Goal: Communication & Community: Answer question/provide support

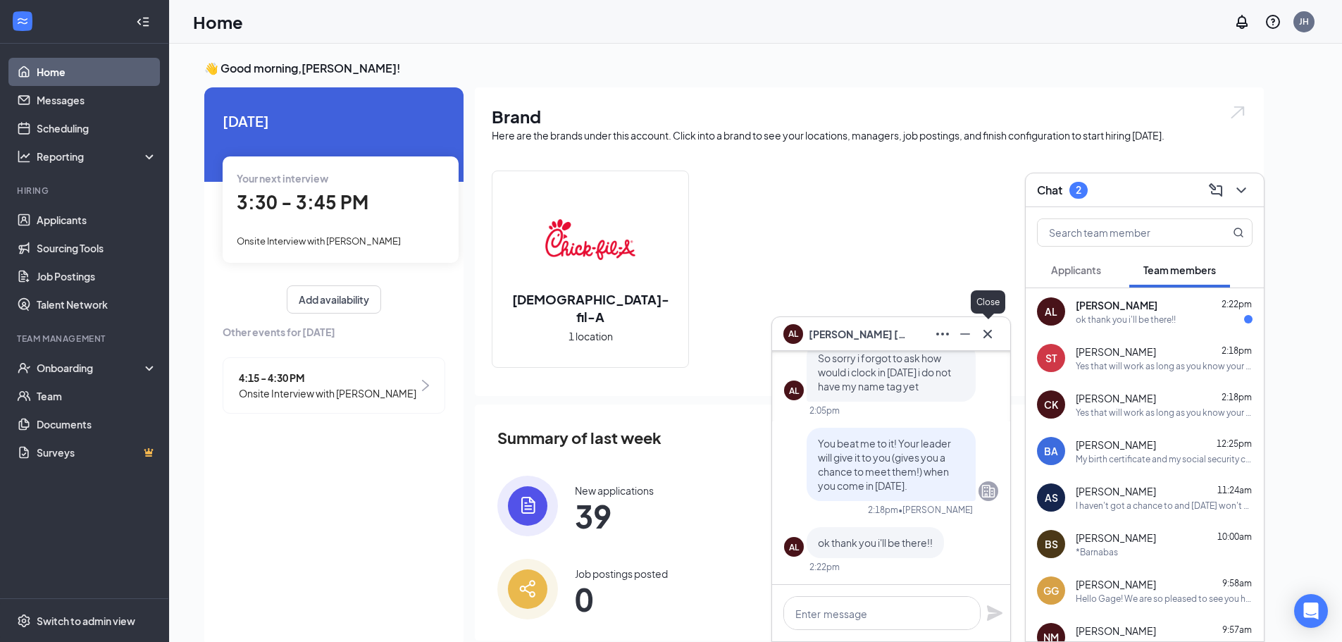
click at [985, 337] on icon "Cross" at bounding box center [988, 333] width 8 height 8
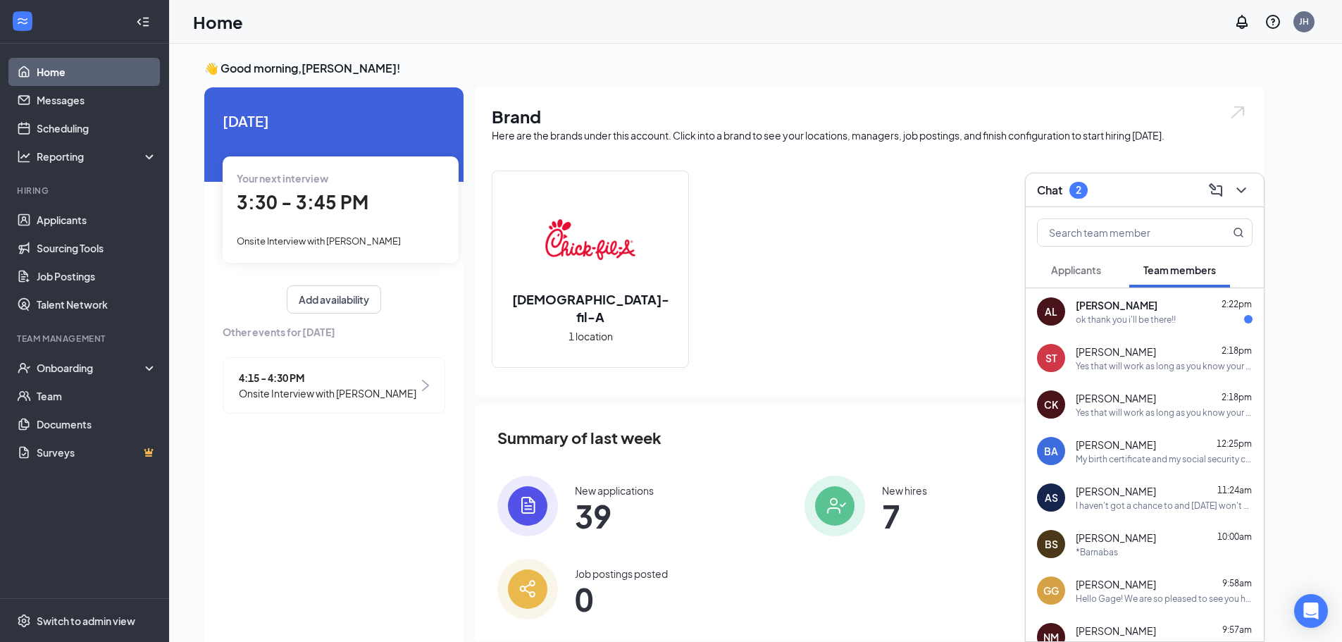
click at [1174, 318] on div "ok thank you i'll be there!!" at bounding box center [1126, 320] width 100 height 12
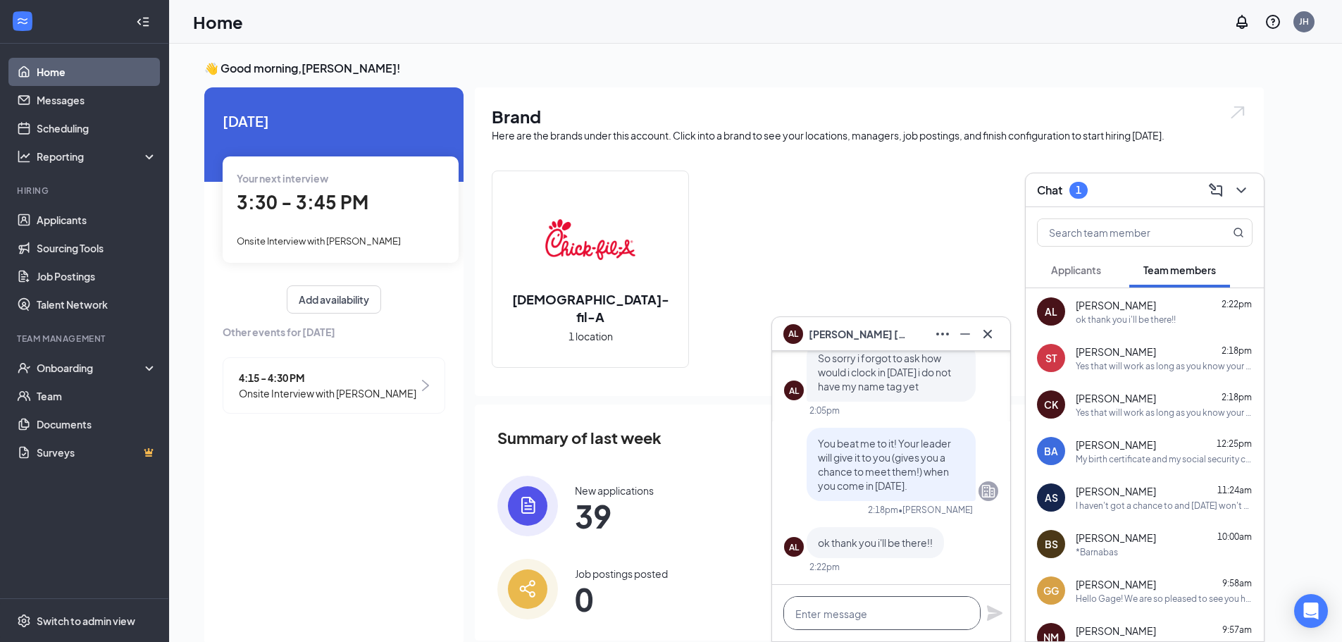
click at [831, 612] on textarea at bounding box center [881, 613] width 197 height 34
type textarea "Perfect, we will see you then!"
click at [989, 613] on icon "Plane" at bounding box center [994, 613] width 17 height 17
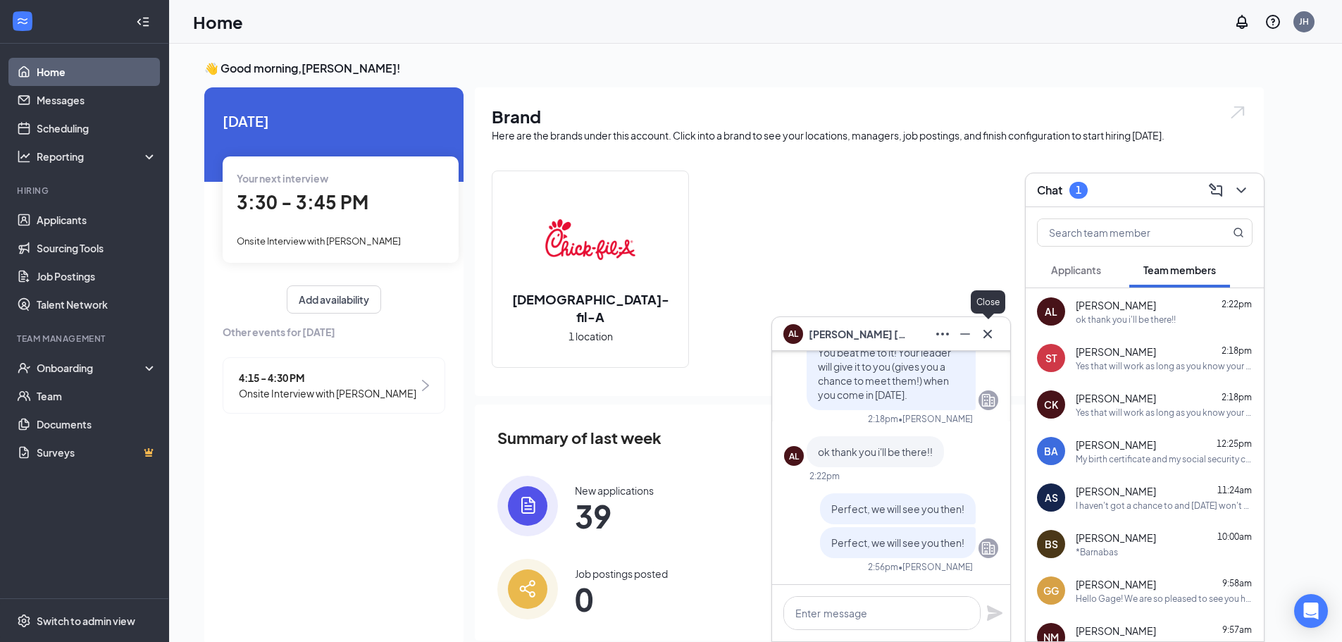
click at [991, 336] on icon "Cross" at bounding box center [988, 333] width 8 height 8
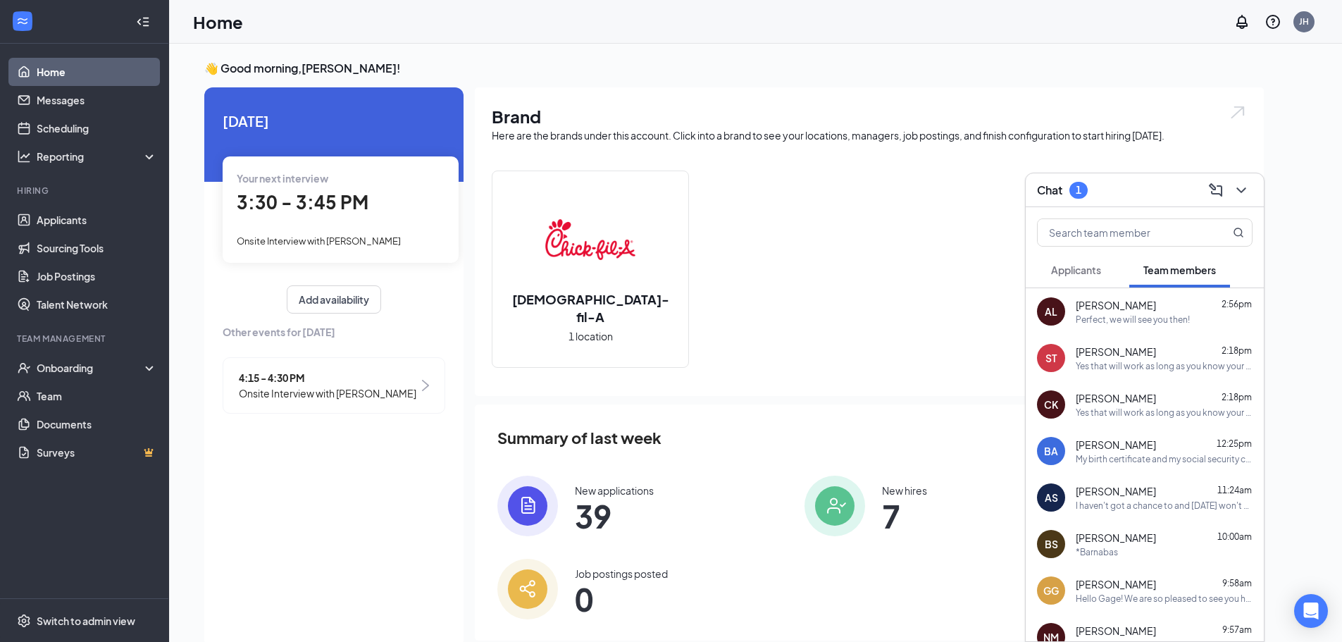
click at [1100, 323] on div "Perfect, we will see you then!" at bounding box center [1133, 320] width 114 height 12
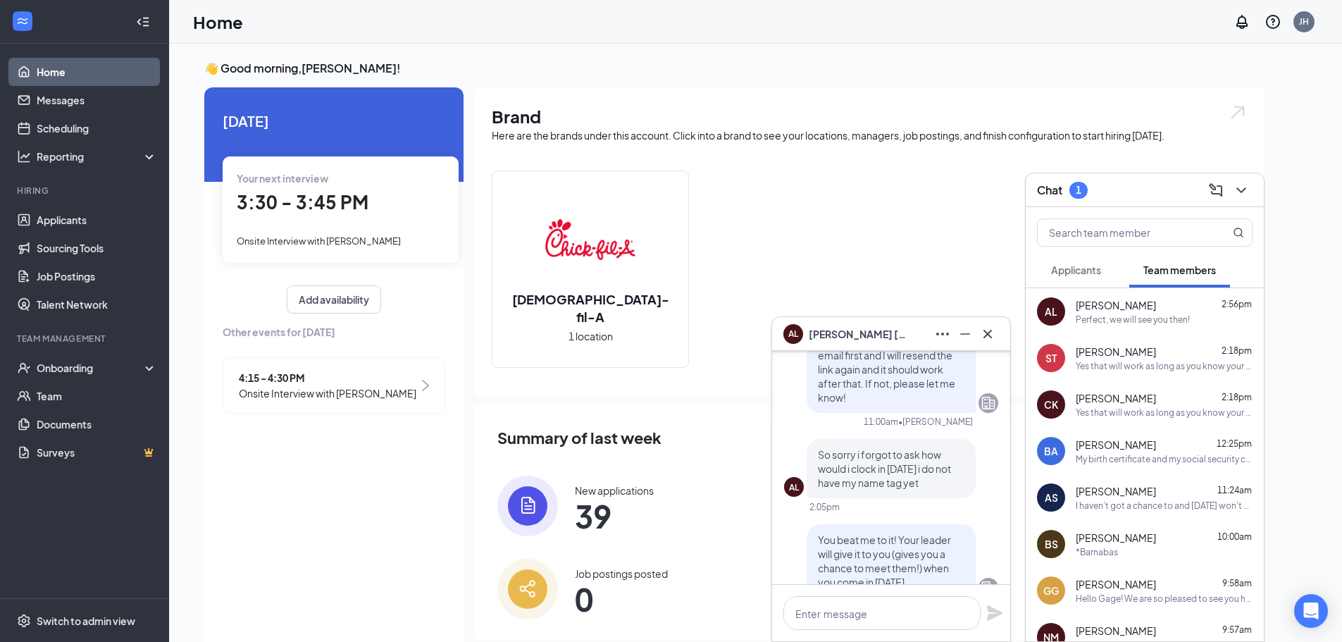
scroll to position [-211, 0]
click at [994, 335] on icon "Cross" at bounding box center [987, 334] width 17 height 17
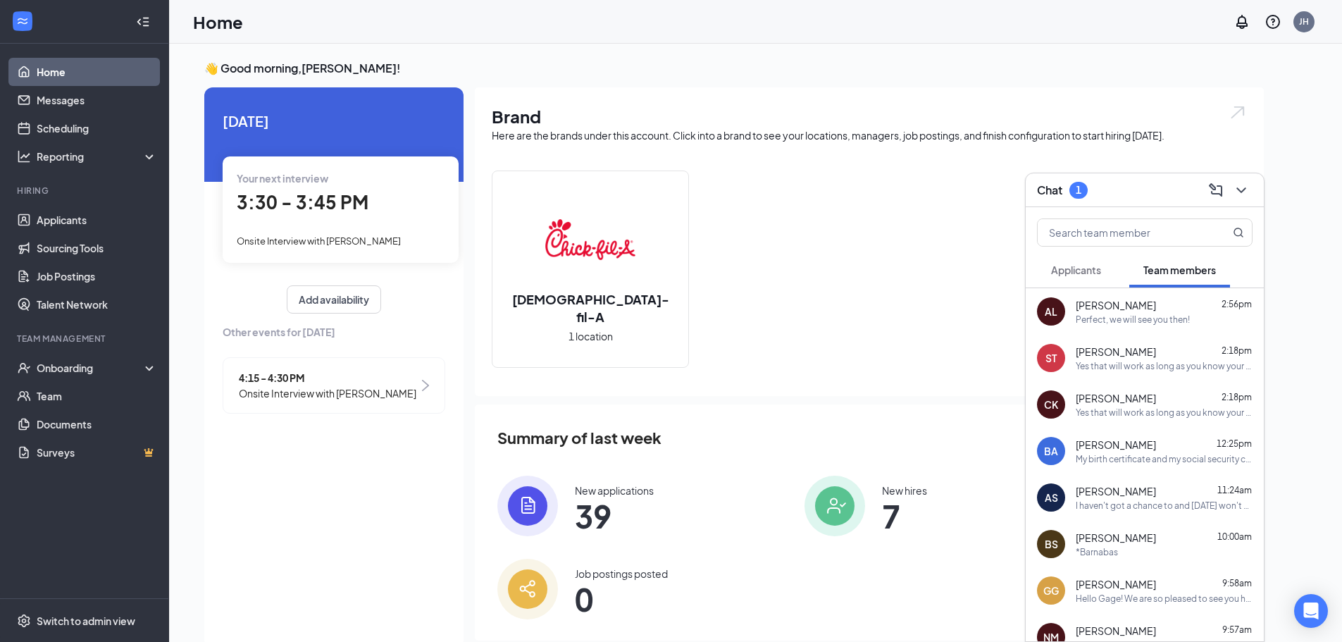
click at [1101, 266] on span "Applicants" at bounding box center [1076, 270] width 50 height 13
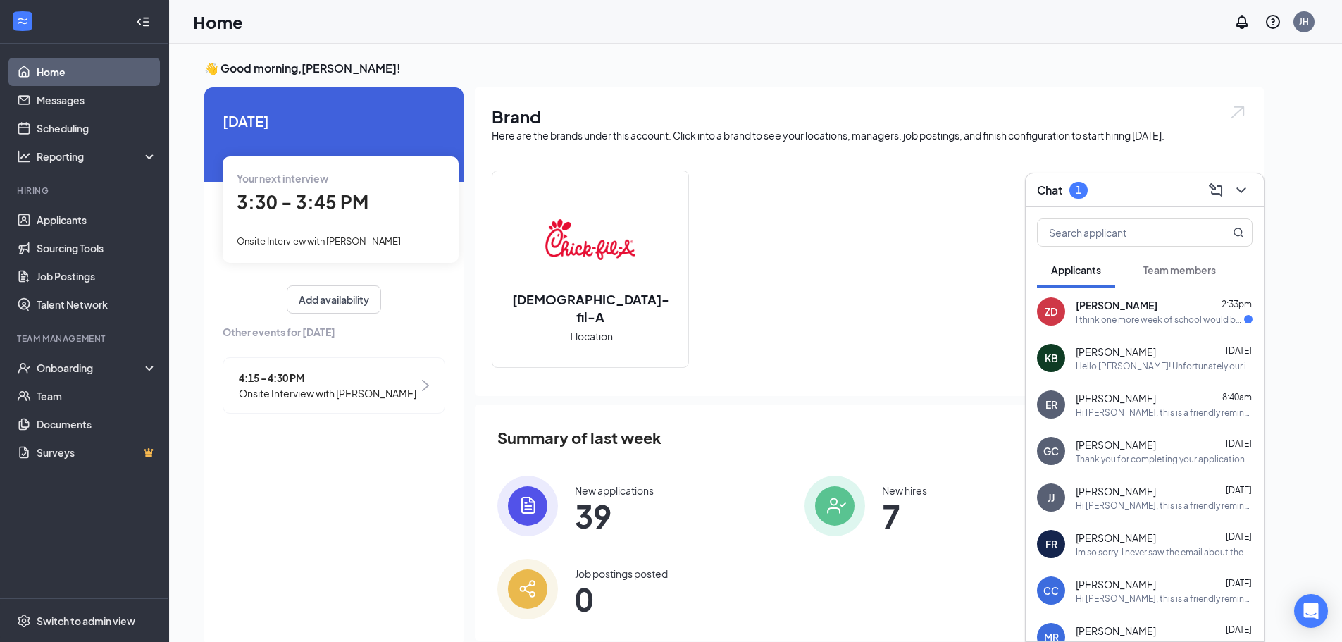
click at [1108, 318] on div "I think one more week of school would be good so I can give you all an accurate…" at bounding box center [1160, 320] width 168 height 12
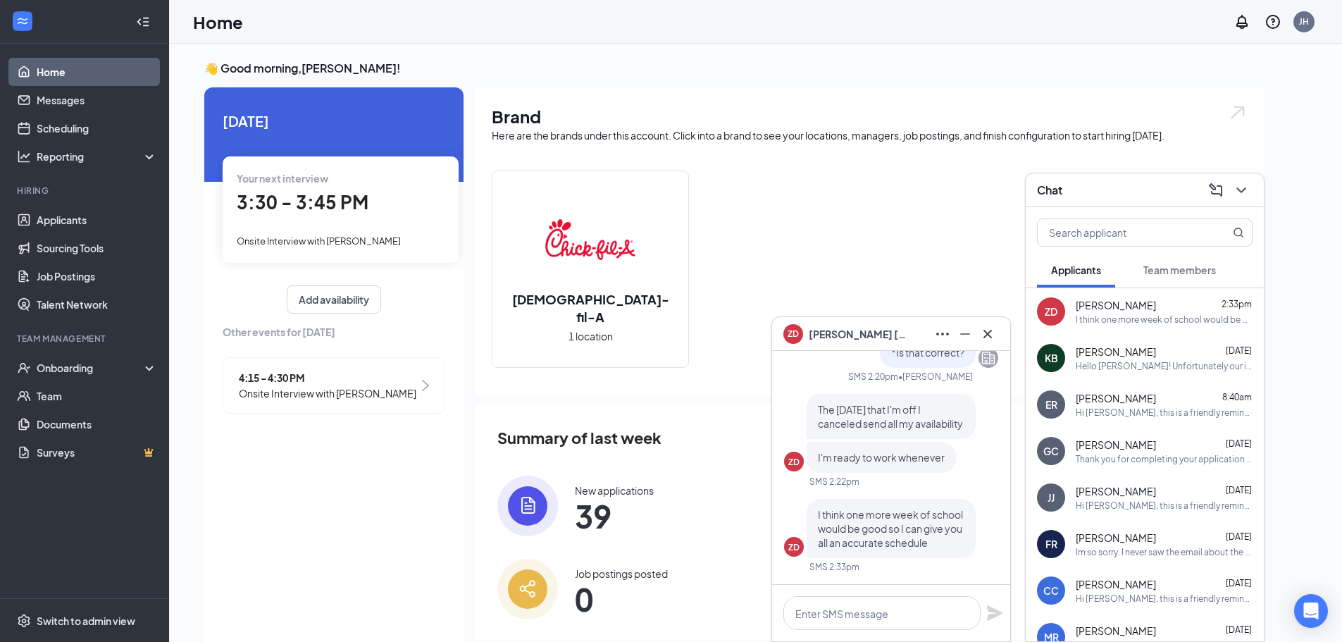
click at [953, 261] on div "[DEMOGRAPHIC_DATA]-fil-A 1 location" at bounding box center [869, 275] width 755 height 209
click at [986, 332] on icon "Cross" at bounding box center [988, 333] width 8 height 8
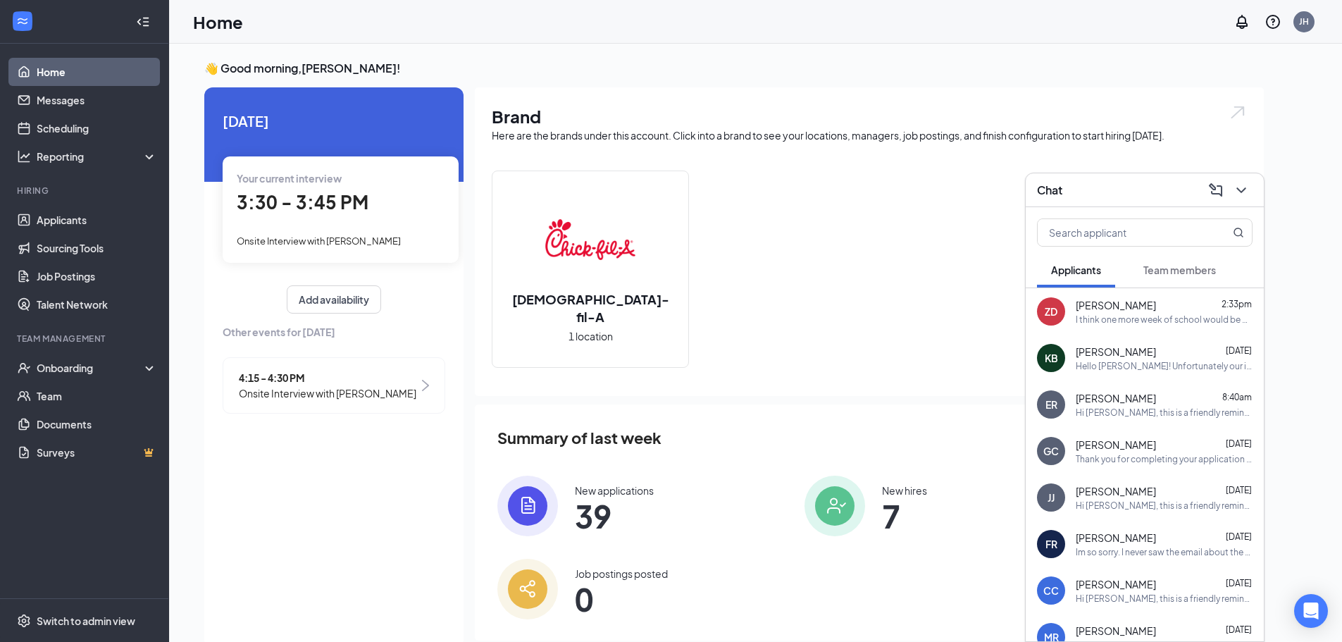
click at [1242, 175] on div "Chat" at bounding box center [1145, 190] width 238 height 34
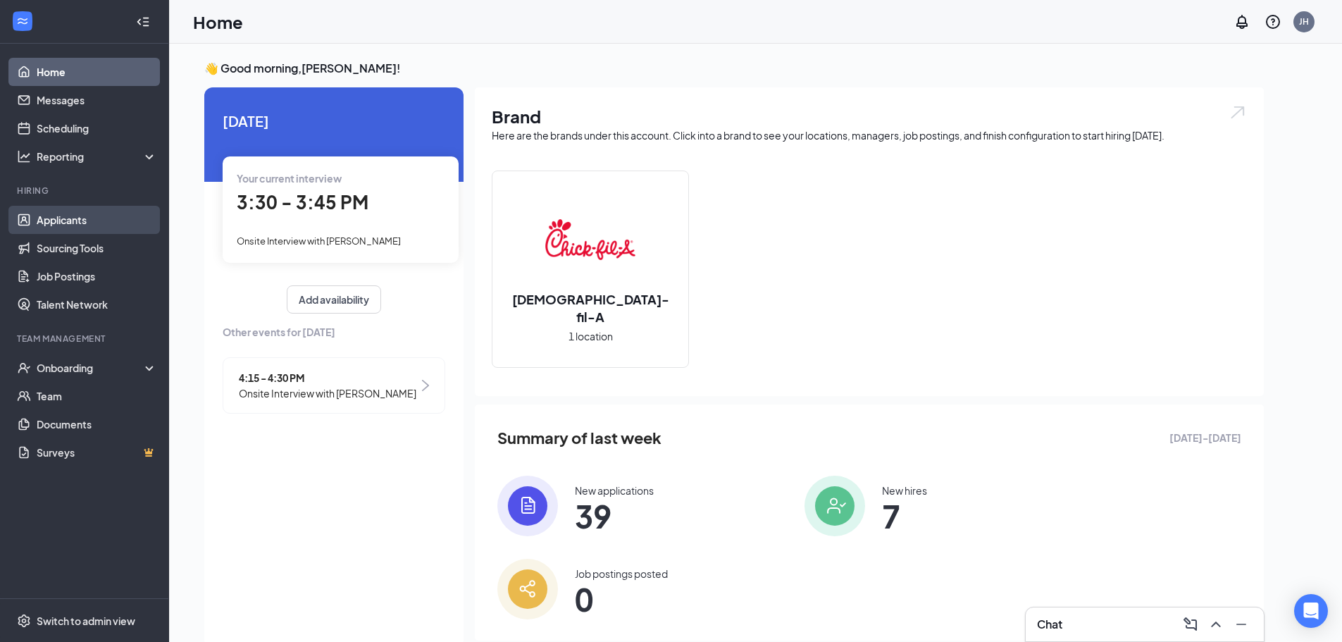
click at [89, 214] on link "Applicants" at bounding box center [97, 220] width 120 height 28
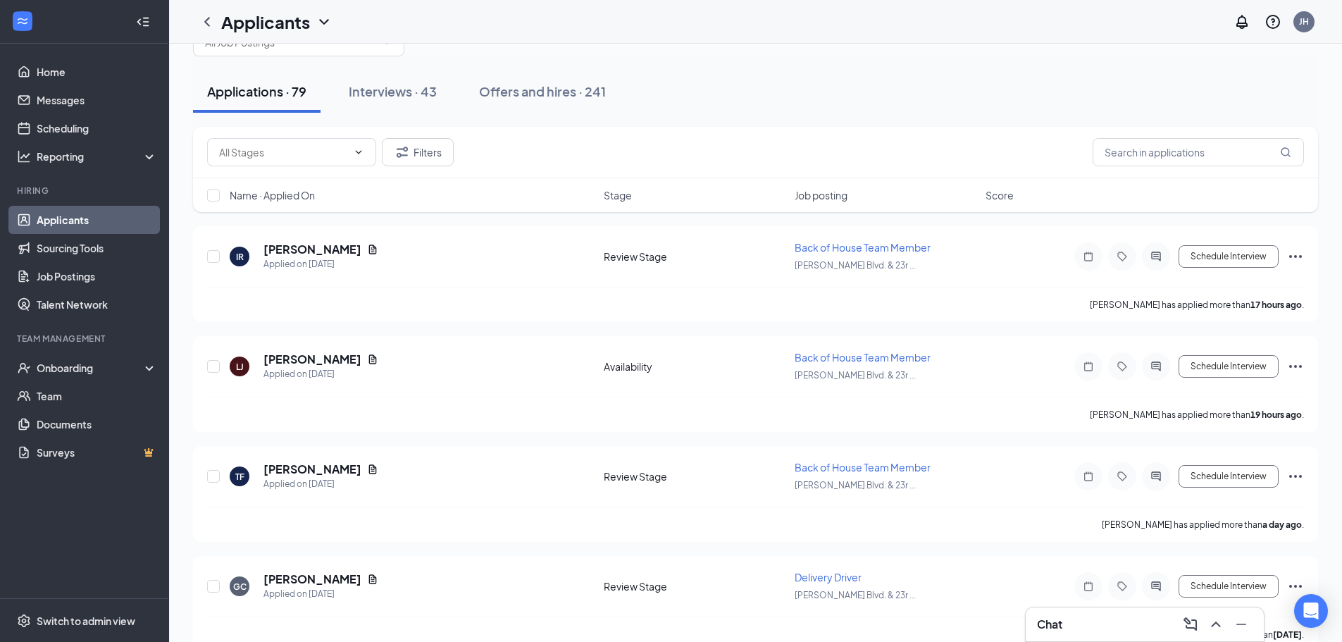
scroll to position [70, 0]
